Goal: Task Accomplishment & Management: Use online tool/utility

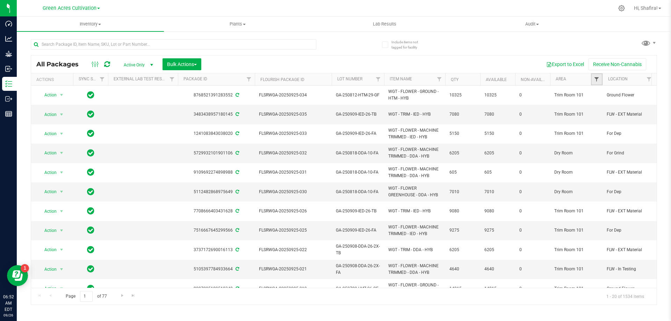
click at [596, 82] on span "Filter" at bounding box center [597, 80] width 6 height 6
type input "TRI"
click at [603, 121] on label "Trim Room 101" at bounding box center [615, 120] width 37 height 5
click at [602, 121] on input "Trim Room 101" at bounding box center [599, 120] width 5 height 5
checkbox input "true"
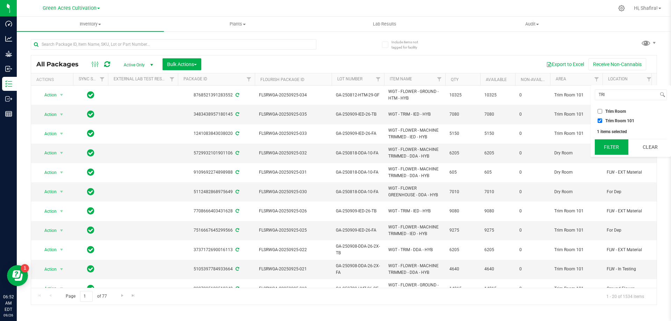
click at [605, 143] on button "Filter" at bounding box center [612, 146] width 34 height 15
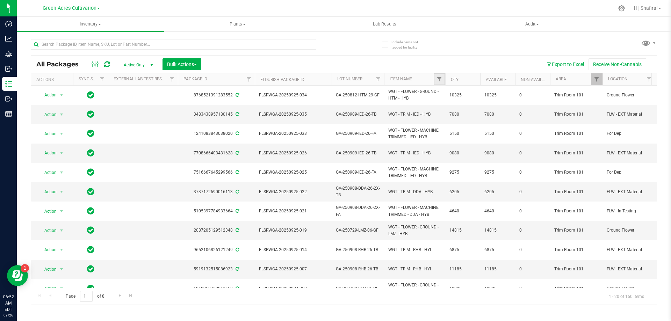
click at [438, 84] on link "Filter" at bounding box center [440, 79] width 12 height 12
click at [469, 61] on div "Export to Excel Receive Non-Cannabis" at bounding box center [428, 64] width 445 height 12
click at [434, 82] on link "Filter" at bounding box center [440, 79] width 12 height 12
click at [420, 78] on th "Item Name" at bounding box center [414, 79] width 61 height 12
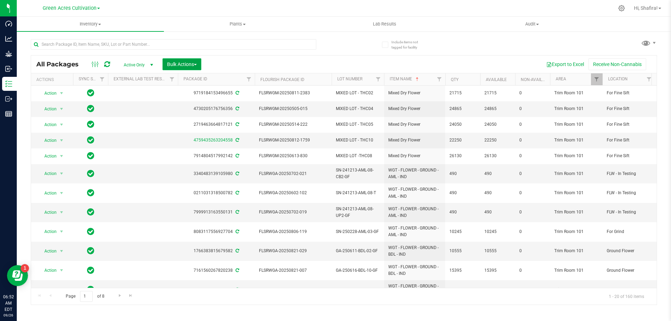
click at [182, 66] on span "Bulk Actions" at bounding box center [182, 64] width 30 height 6
click at [181, 144] on span "Print package labels" at bounding box center [188, 144] width 42 height 6
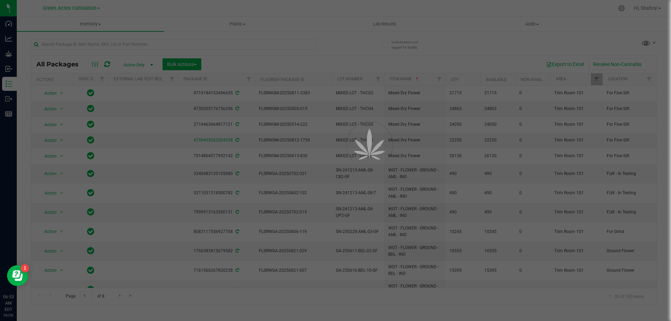
scroll to position [105, 0]
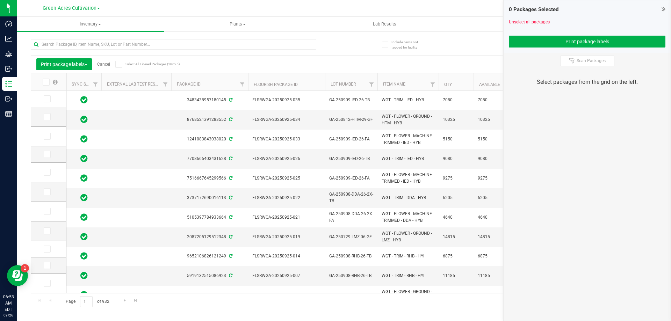
click at [415, 81] on th "Item Name" at bounding box center [407, 81] width 61 height 17
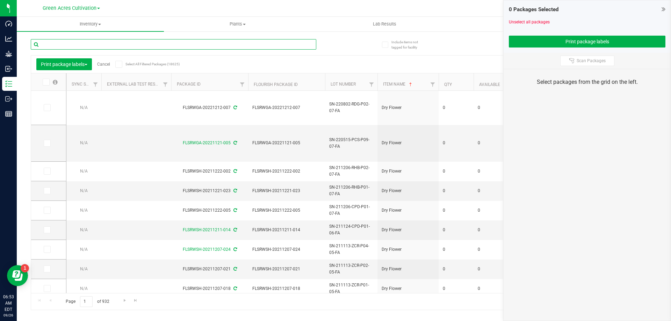
click at [133, 44] on input "text" at bounding box center [173, 44] width 285 height 10
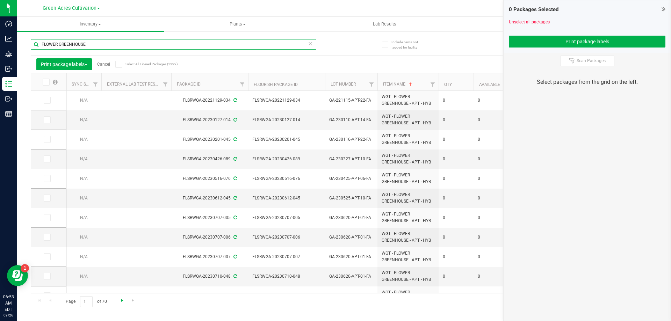
type input "FLOWER GREENHOUSE"
click at [120, 301] on span "Go to the next page" at bounding box center [122, 301] width 6 height 6
click at [121, 301] on span "Go to the next page" at bounding box center [122, 301] width 6 height 6
click at [120, 303] on span "Go to the next page" at bounding box center [122, 301] width 6 height 6
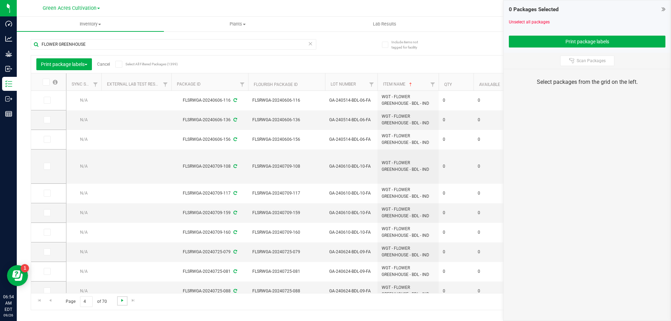
click at [123, 300] on span "Go to the next page" at bounding box center [122, 301] width 6 height 6
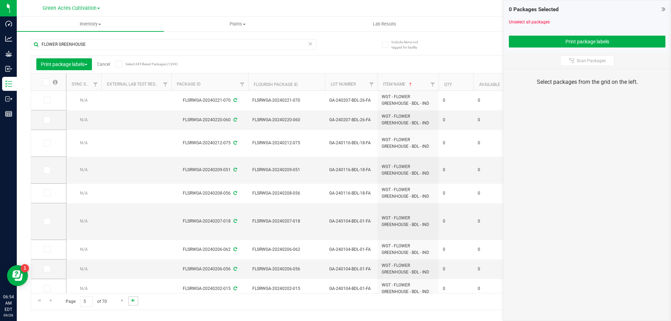
click at [131, 298] on span "Go to the last page" at bounding box center [133, 301] width 6 height 6
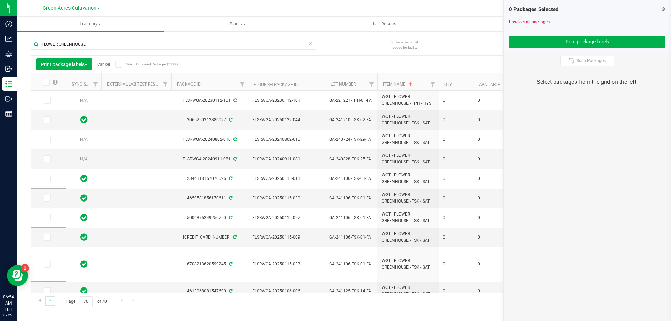
click at [55, 297] on link "Go to the previous page" at bounding box center [50, 300] width 10 height 9
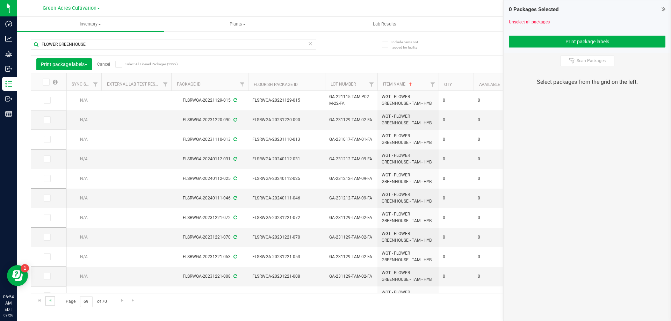
click at [55, 297] on link "Go to the previous page" at bounding box center [50, 300] width 10 height 9
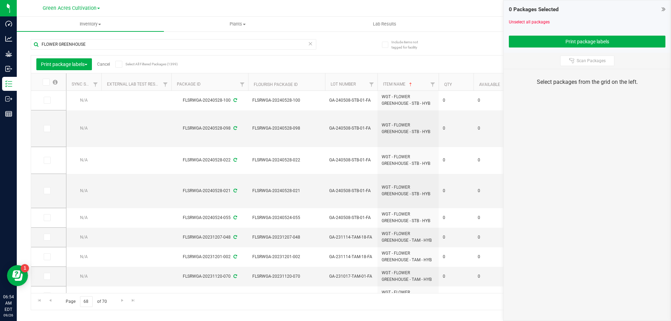
click at [107, 65] on link "Cancel" at bounding box center [103, 64] width 13 height 5
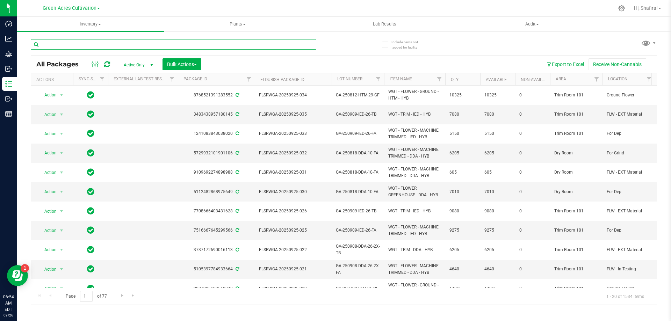
click at [73, 41] on input "text" at bounding box center [173, 44] width 285 height 10
click at [597, 81] on span "Filter" at bounding box center [597, 80] width 6 height 6
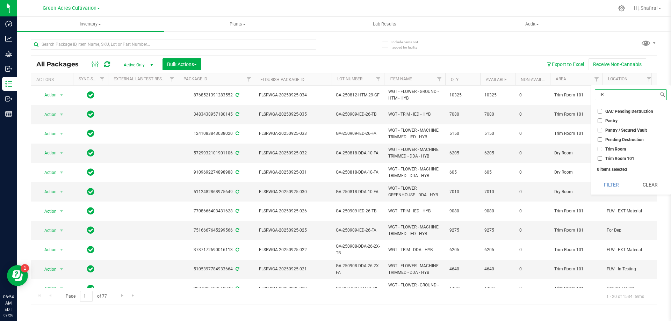
type input "TR"
click at [596, 158] on li "Trim Room 101" at bounding box center [631, 158] width 72 height 7
click at [598, 159] on input "Trim Room 101" at bounding box center [599, 158] width 5 height 5
checkbox input "true"
click at [606, 188] on button "Filter" at bounding box center [612, 184] width 34 height 15
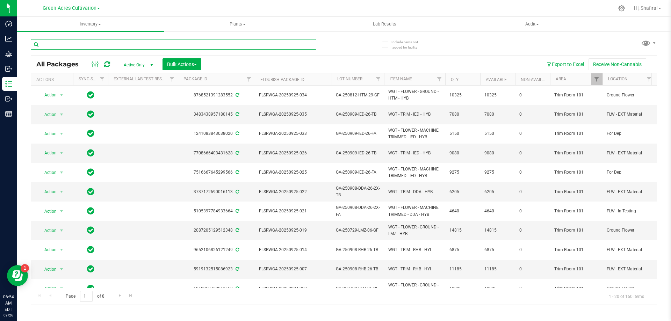
click at [96, 43] on input "text" at bounding box center [173, 44] width 285 height 10
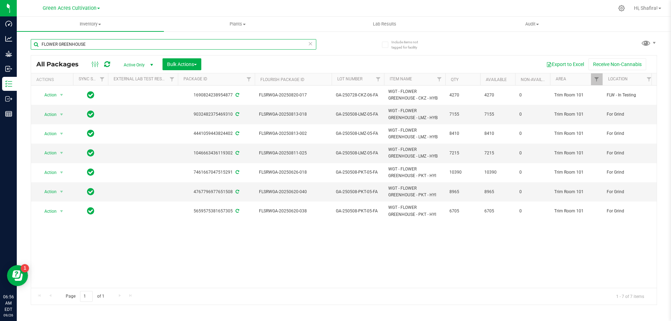
click at [91, 44] on input "FLOWER GREENHOUSE" at bounding box center [173, 44] width 285 height 10
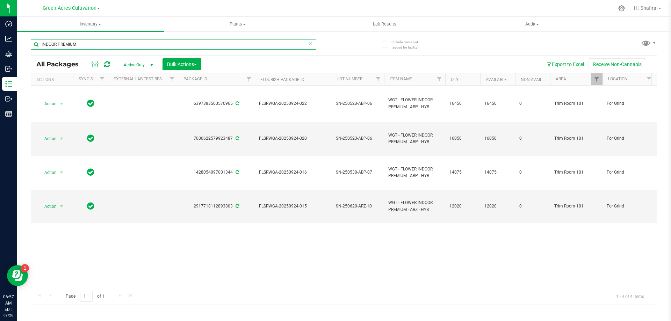
click at [82, 44] on input "INDOOR PREMIUM" at bounding box center [173, 44] width 285 height 10
type input "AML-03-GF"
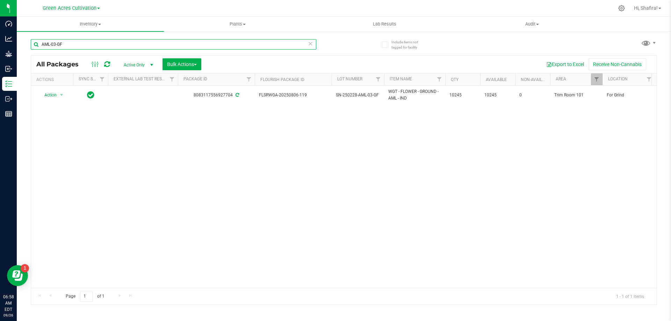
click at [77, 41] on input "AML-03-GF" at bounding box center [173, 44] width 285 height 10
click at [71, 43] on input "AML-03-GF" at bounding box center [173, 44] width 285 height 10
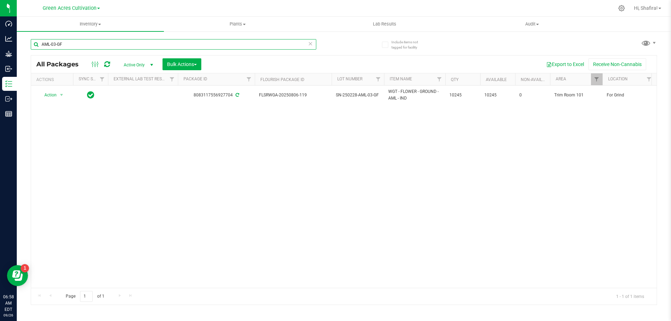
click at [71, 43] on input "AML-03-GF" at bounding box center [173, 44] width 285 height 10
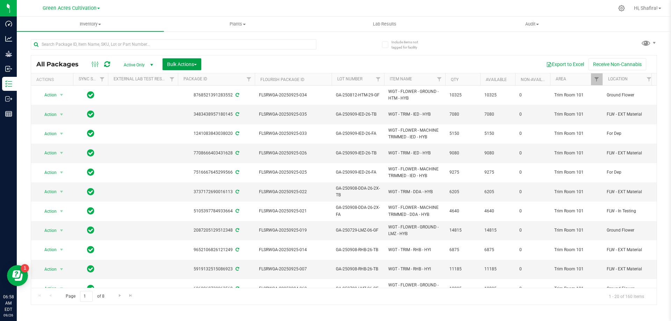
click at [197, 66] on span "Bulk Actions" at bounding box center [182, 64] width 30 height 6
click at [190, 146] on span "Print package labels" at bounding box center [188, 144] width 42 height 6
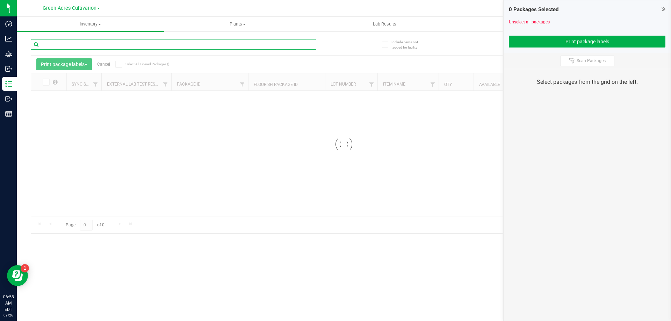
click at [230, 47] on input "text" at bounding box center [173, 44] width 285 height 10
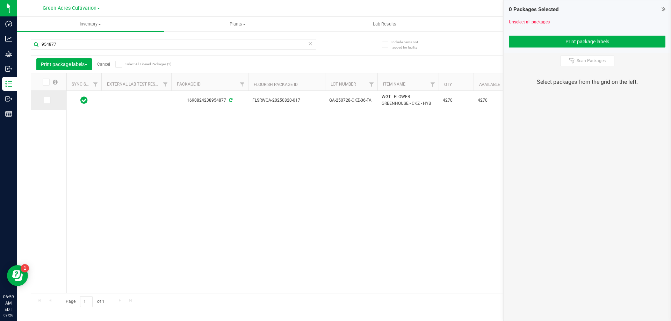
click at [44, 100] on icon at bounding box center [46, 100] width 5 height 0
click at [0, 0] on input "checkbox" at bounding box center [0, 0] width 0 height 0
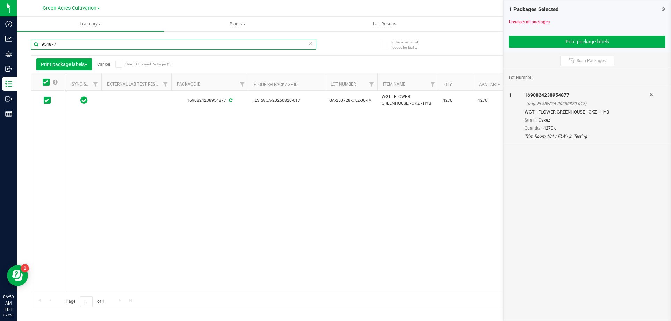
click at [71, 45] on input "954877" at bounding box center [173, 44] width 285 height 10
click at [45, 100] on icon at bounding box center [46, 100] width 5 height 0
click at [0, 0] on input "checkbox" at bounding box center [0, 0] width 0 height 0
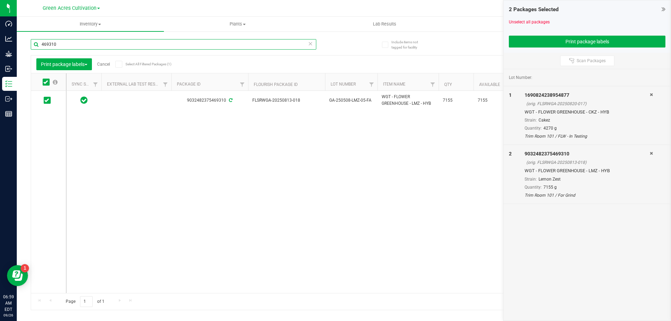
click at [65, 41] on input "469310" at bounding box center [173, 44] width 285 height 10
click at [48, 104] on td at bounding box center [48, 100] width 35 height 19
click at [46, 100] on icon at bounding box center [46, 100] width 5 height 0
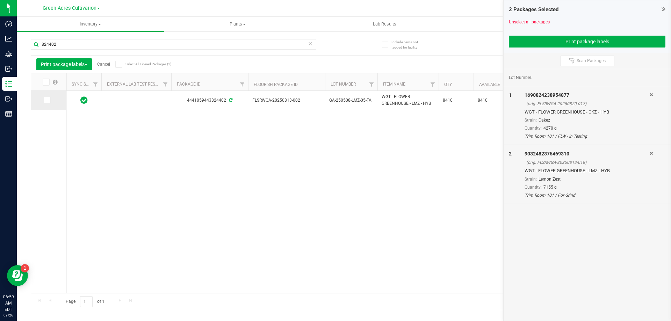
click at [0, 0] on input "checkbox" at bounding box center [0, 0] width 0 height 0
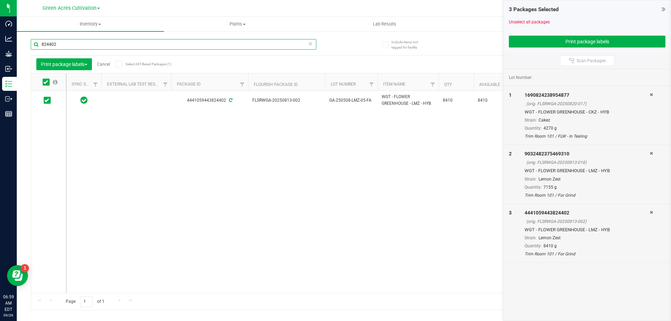
click at [89, 47] on input "824402" at bounding box center [173, 44] width 285 height 10
click at [49, 101] on span at bounding box center [47, 100] width 7 height 7
click at [0, 0] on input "checkbox" at bounding box center [0, 0] width 0 height 0
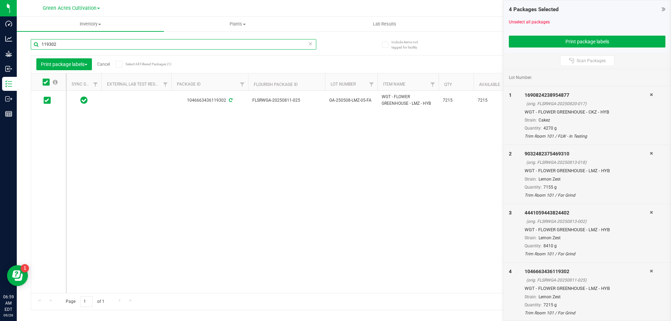
click at [84, 39] on input "119302" at bounding box center [173, 44] width 285 height 10
click at [48, 100] on icon at bounding box center [46, 100] width 5 height 0
click at [0, 0] on input "checkbox" at bounding box center [0, 0] width 0 height 0
click at [79, 41] on input "515291" at bounding box center [173, 44] width 285 height 10
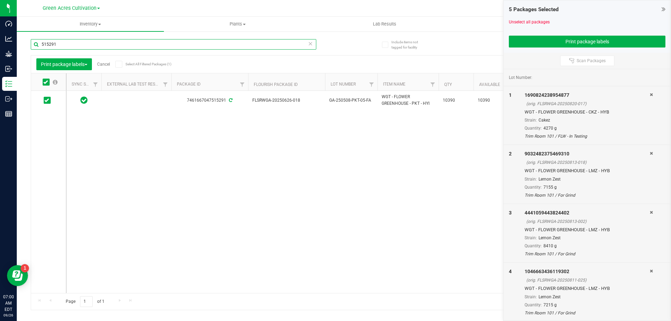
click at [79, 41] on input "515291" at bounding box center [173, 44] width 285 height 10
click at [46, 100] on icon at bounding box center [46, 100] width 5 height 0
click at [0, 0] on input "checkbox" at bounding box center [0, 0] width 0 height 0
click at [60, 43] on input "651508" at bounding box center [173, 44] width 285 height 10
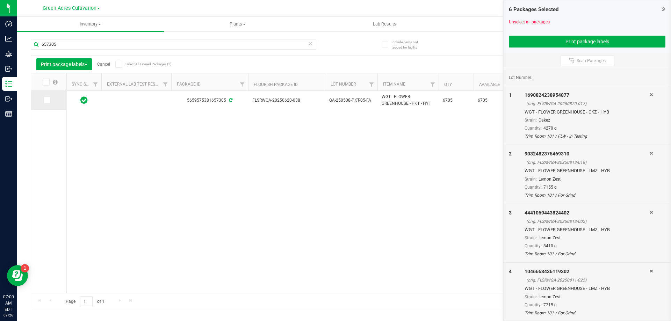
click at [45, 100] on icon at bounding box center [46, 100] width 5 height 0
click at [0, 0] on input "checkbox" at bounding box center [0, 0] width 0 height 0
click at [75, 45] on input "657305" at bounding box center [173, 44] width 285 height 10
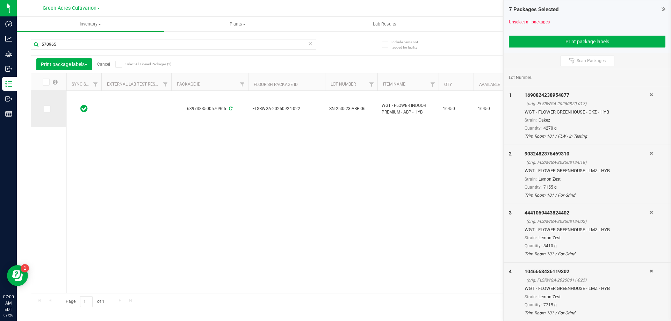
click at [45, 109] on icon at bounding box center [46, 109] width 5 height 0
click at [0, 0] on input "checkbox" at bounding box center [0, 0] width 0 height 0
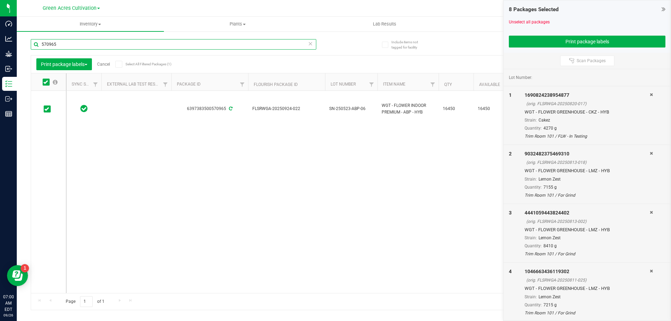
click at [81, 48] on input "570965" at bounding box center [173, 44] width 285 height 10
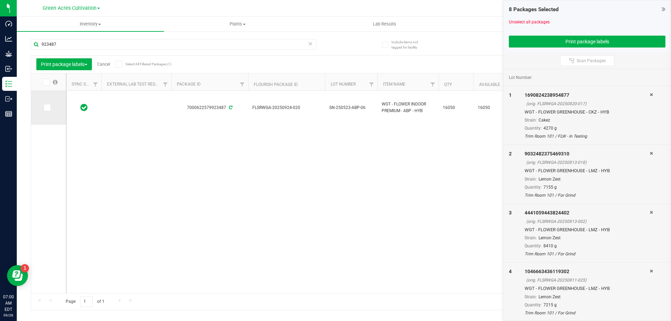
click at [50, 108] on label at bounding box center [49, 107] width 10 height 7
click at [0, 0] on input "checkbox" at bounding box center [0, 0] width 0 height 0
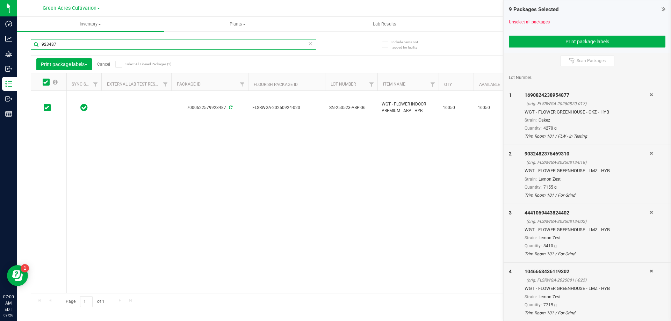
click at [79, 44] on input "923487" at bounding box center [173, 44] width 285 height 10
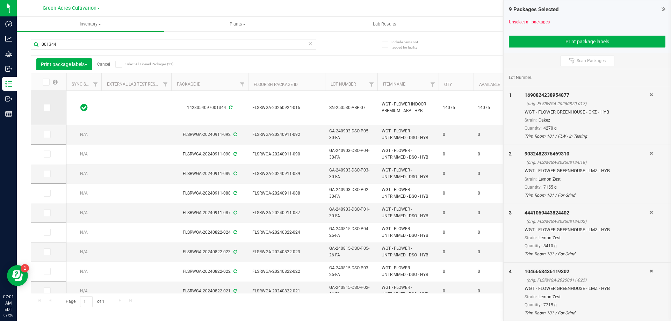
click at [47, 108] on icon at bounding box center [46, 108] width 5 height 0
click at [0, 0] on input "checkbox" at bounding box center [0, 0] width 0 height 0
click at [76, 38] on div "001344" at bounding box center [187, 44] width 313 height 22
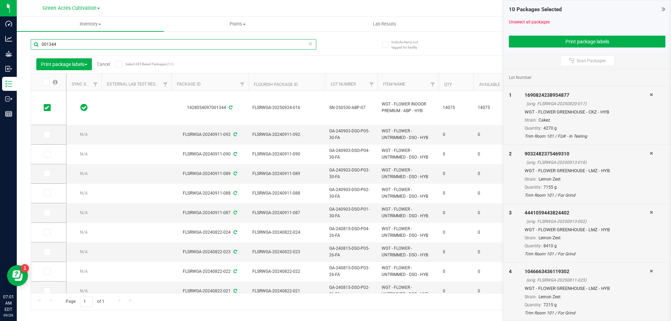
click at [70, 46] on input "001344" at bounding box center [173, 44] width 285 height 10
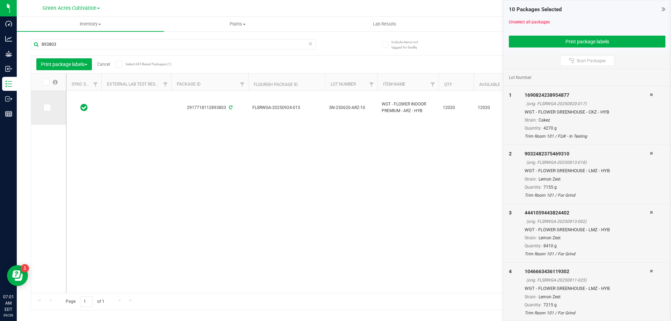
click at [49, 109] on span at bounding box center [47, 107] width 7 height 7
click at [0, 0] on input "checkbox" at bounding box center [0, 0] width 0 height 0
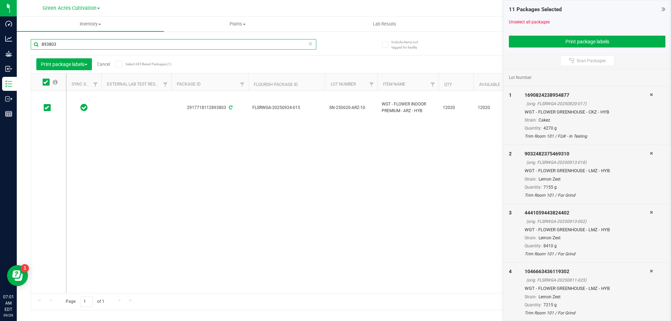
click at [75, 48] on input "893803" at bounding box center [173, 44] width 285 height 10
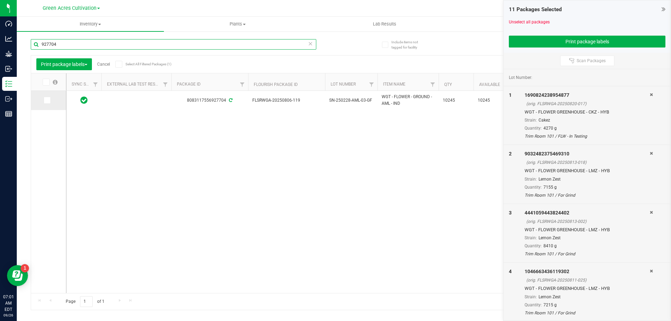
type input "927704"
click at [52, 104] on td at bounding box center [48, 100] width 35 height 19
click at [45, 100] on icon at bounding box center [46, 100] width 5 height 0
click at [0, 0] on input "checkbox" at bounding box center [0, 0] width 0 height 0
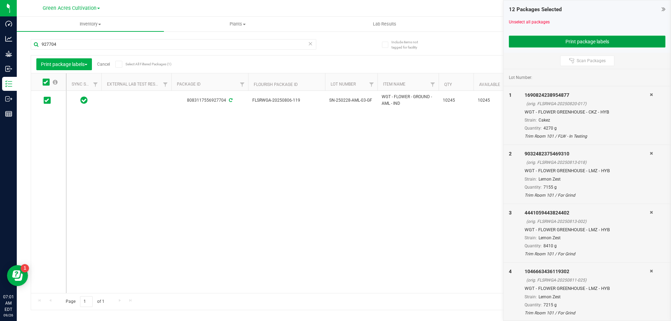
click at [557, 43] on button "Print package labels" at bounding box center [587, 42] width 157 height 12
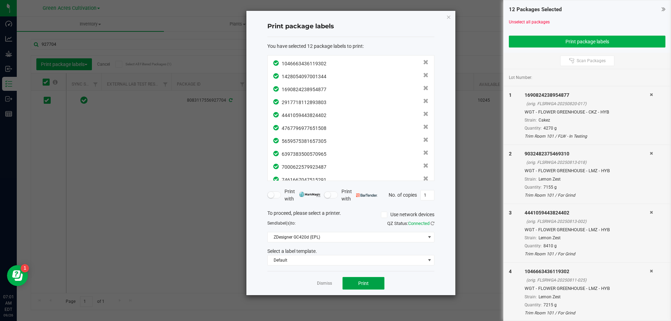
click at [370, 286] on button "Print" at bounding box center [363, 283] width 42 height 13
click at [324, 286] on link "Dismiss" at bounding box center [324, 284] width 15 height 6
